Goal: Transaction & Acquisition: Download file/media

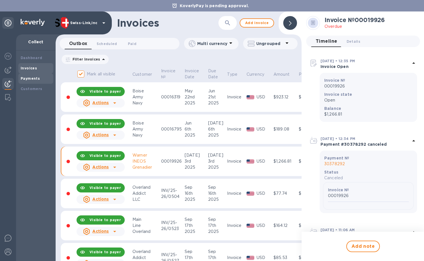
click at [29, 77] on b "Payments" at bounding box center [30, 78] width 19 height 4
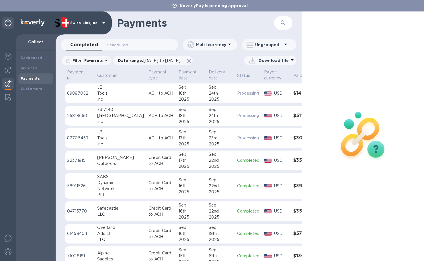
click at [146, 157] on td "Credit Card to ACH" at bounding box center [161, 161] width 30 height 20
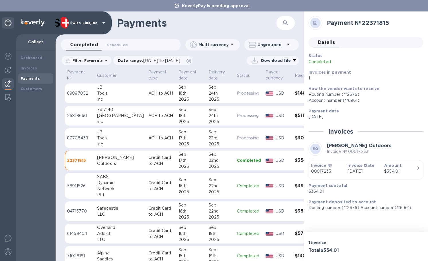
click at [150, 157] on p "Credit Card to ACH" at bounding box center [162, 161] width 26 height 12
click at [382, 21] on h2 "Payment № 22371815" at bounding box center [373, 22] width 92 height 7
copy h2 "22371815"
click at [289, 21] on icon "button" at bounding box center [285, 22] width 7 height 7
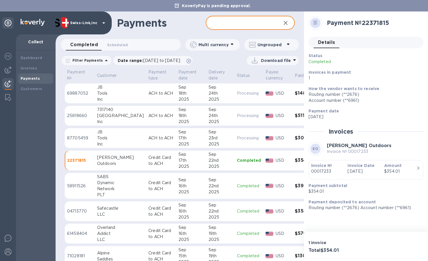
click at [251, 24] on input "text" at bounding box center [241, 23] width 71 height 14
paste input "22371815"
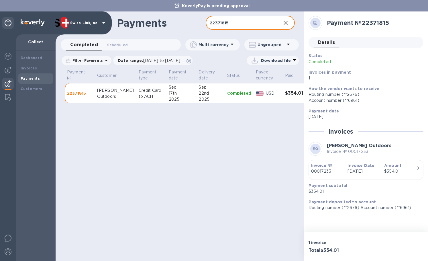
type input "22371815"
click at [273, 62] on p "Download file" at bounding box center [276, 61] width 30 height 6
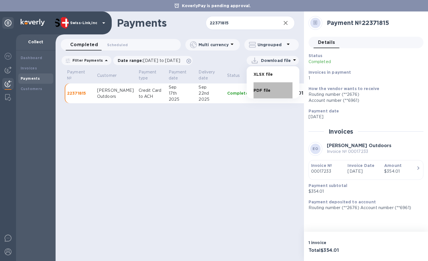
click at [270, 89] on li "PDF file" at bounding box center [273, 90] width 39 height 16
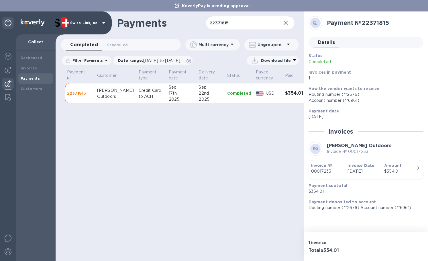
click at [180, 127] on div "Payments 22371815 ​ Completed 0 Scheduled 0 Multi currency Ungrouped Filter Pay…" at bounding box center [180, 135] width 249 height 249
